Goal: Book appointment/travel/reservation

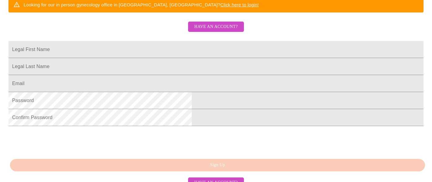
scroll to position [120, 0]
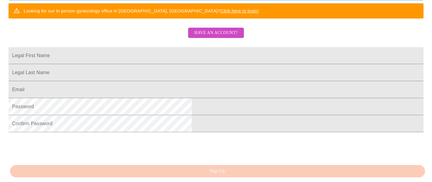
click at [225, 37] on span "Have an account?" at bounding box center [215, 33] width 43 height 8
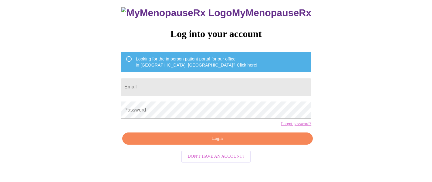
scroll to position [35, 0]
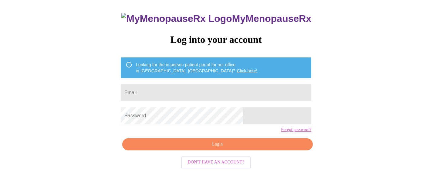
click at [202, 89] on input "Email" at bounding box center [216, 92] width 190 height 17
click at [202, 90] on input "Email" at bounding box center [216, 92] width 190 height 17
type input "[EMAIL_ADDRESS][DOMAIN_NAME]"
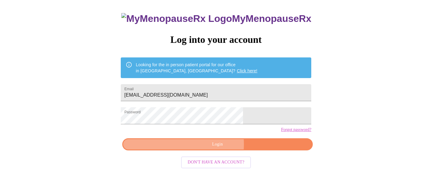
click at [195, 148] on span "Login" at bounding box center [217, 144] width 176 height 8
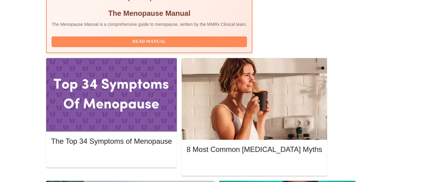
scroll to position [236, 0]
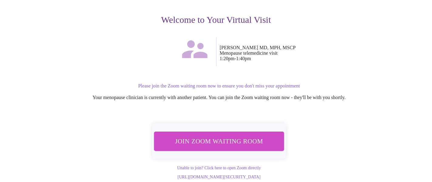
scroll to position [72, 0]
click at [216, 135] on span "Join Zoom Waiting Room" at bounding box center [219, 140] width 114 height 11
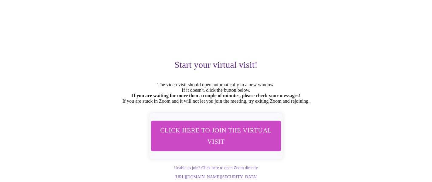
scroll to position [35, 0]
